Goal: Task Accomplishment & Management: Use online tool/utility

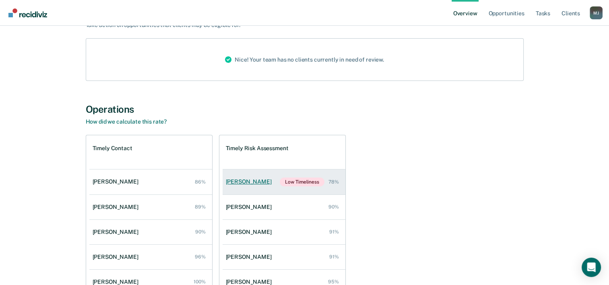
scroll to position [121, 0]
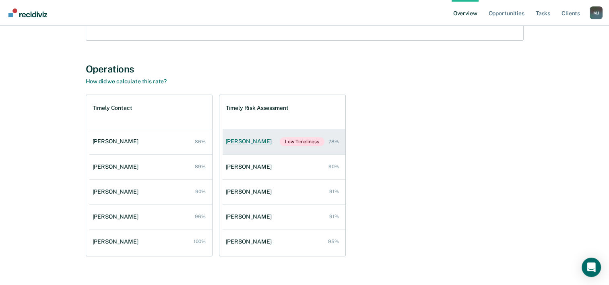
click at [258, 150] on link "[PERSON_NAME] Low Timeliness 78%" at bounding box center [284, 141] width 123 height 25
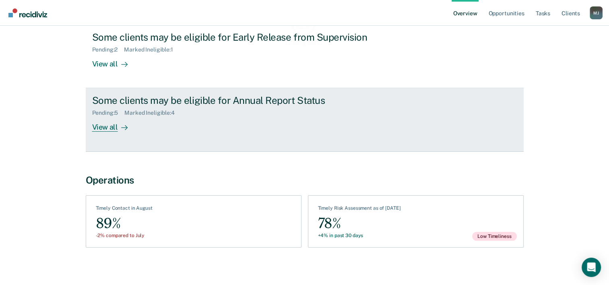
scroll to position [108, 0]
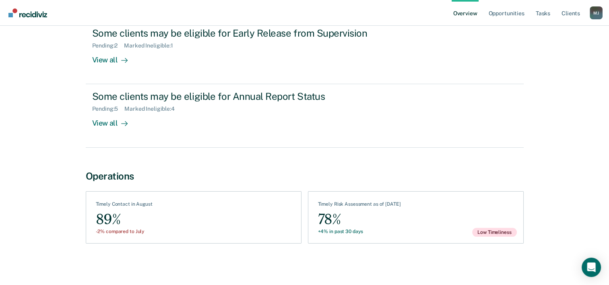
click at [110, 211] on div "89%" at bounding box center [124, 220] width 57 height 18
click at [399, 227] on div "78%" at bounding box center [359, 220] width 83 height 18
click at [502, 14] on link "Opportunities" at bounding box center [506, 13] width 39 height 26
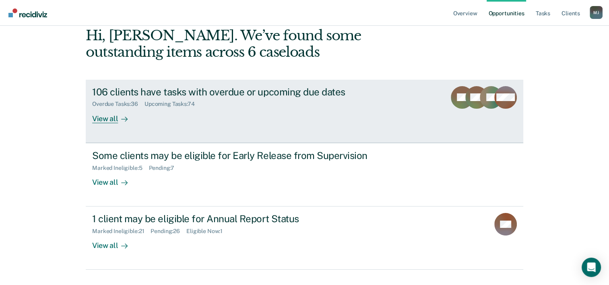
scroll to position [57, 0]
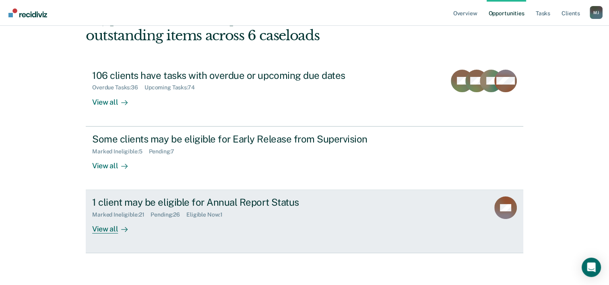
click at [208, 208] on div "Marked Ineligible : 21 Pending : 26 Eligible Now : 1" at bounding box center [233, 213] width 283 height 10
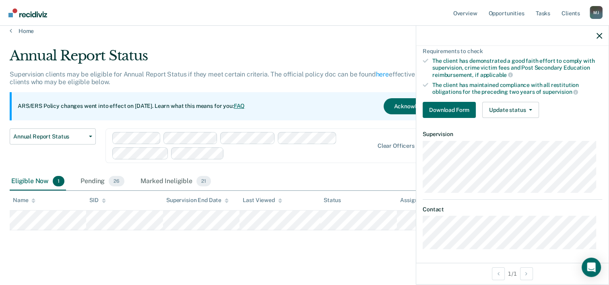
scroll to position [10, 0]
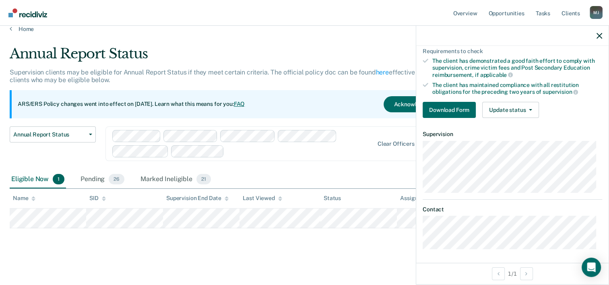
click at [226, 236] on div "Annual Report Status Supervision clients may be eligible for Annual Report Stat…" at bounding box center [305, 148] width 590 height 206
click at [501, 110] on button "Update status" at bounding box center [510, 110] width 57 height 16
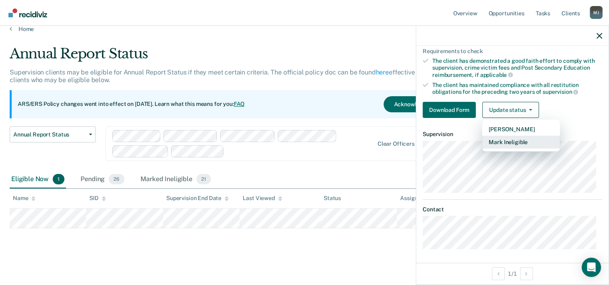
click at [515, 143] on button "Mark Ineligible" at bounding box center [521, 142] width 78 height 13
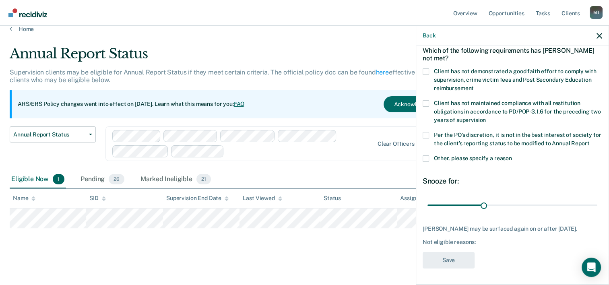
scroll to position [46, 0]
drag, startPoint x: 481, startPoint y: 205, endPoint x: 612, endPoint y: 205, distance: 130.9
type input "90"
click at [598, 205] on input "range" at bounding box center [513, 206] width 170 height 14
click at [428, 161] on span at bounding box center [426, 158] width 6 height 6
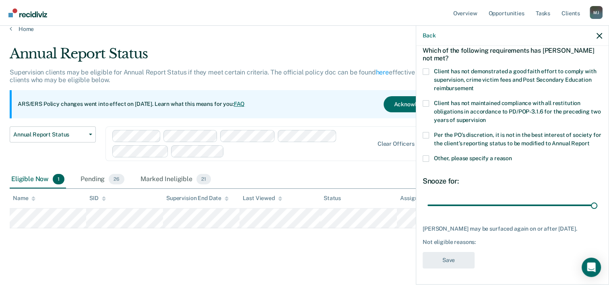
click at [512, 155] on input "Other, please specify a reason" at bounding box center [512, 155] width 0 height 0
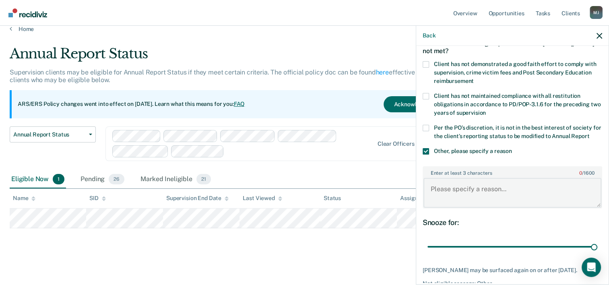
drag, startPoint x: 461, startPoint y: 196, endPoint x: 469, endPoint y: 180, distance: 17.1
click at [465, 185] on textarea "Enter at least 3 characters 0 / 1600" at bounding box center [513, 193] width 178 height 30
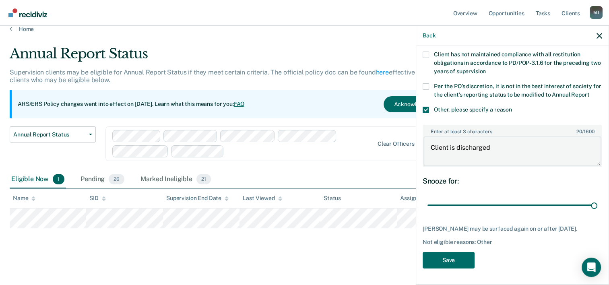
scroll to position [94, 0]
type textarea "Client is discharged"
click at [440, 263] on button "Save" at bounding box center [449, 260] width 52 height 17
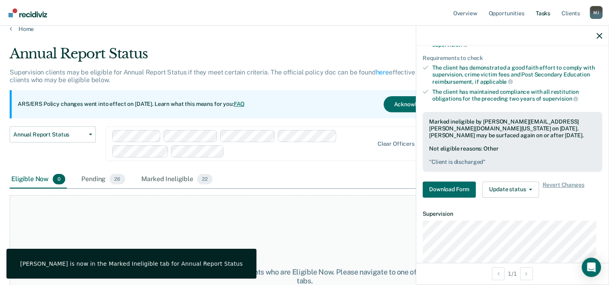
click at [541, 15] on link "Tasks" at bounding box center [543, 13] width 18 height 26
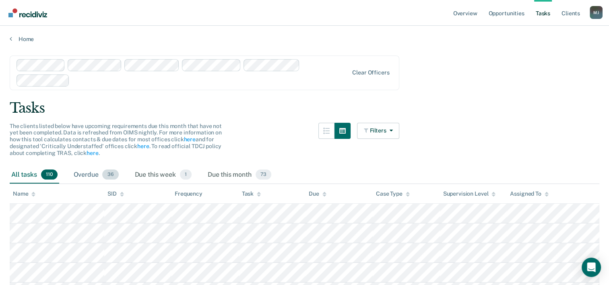
click at [92, 176] on div "Overdue 36" at bounding box center [96, 175] width 48 height 18
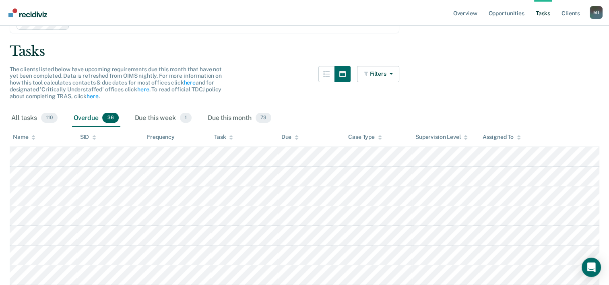
scroll to position [56, 0]
click at [250, 120] on div "Due this month 73" at bounding box center [239, 119] width 67 height 18
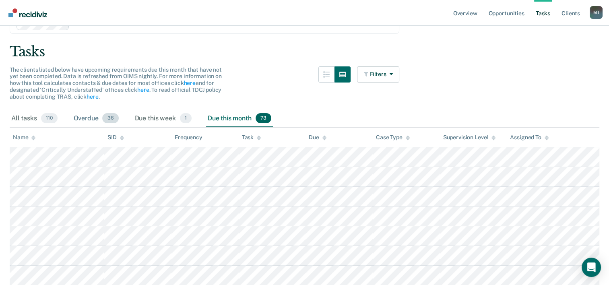
click at [97, 117] on div "Overdue 36" at bounding box center [96, 119] width 48 height 18
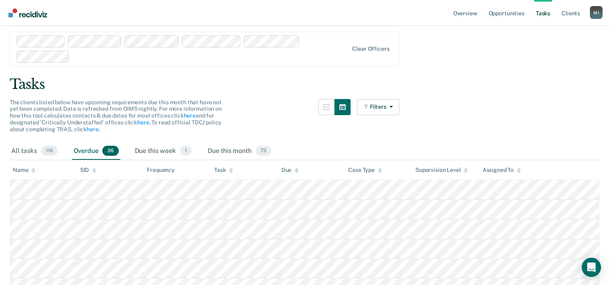
scroll to position [16, 0]
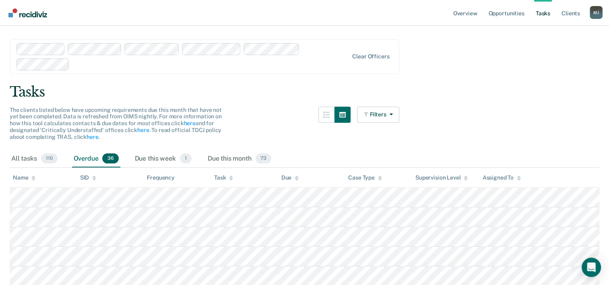
click at [98, 161] on div "Overdue 36" at bounding box center [96, 159] width 48 height 18
click at [20, 158] on div "All tasks 110" at bounding box center [35, 159] width 50 height 18
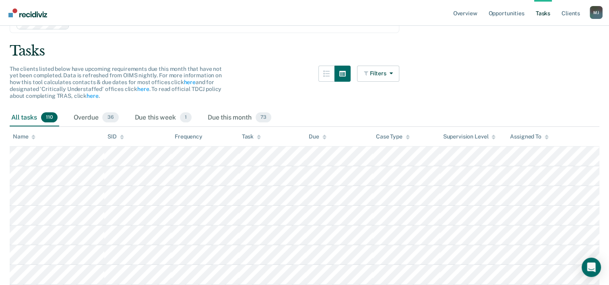
scroll to position [0, 0]
